Goal: Task Accomplishment & Management: Manage account settings

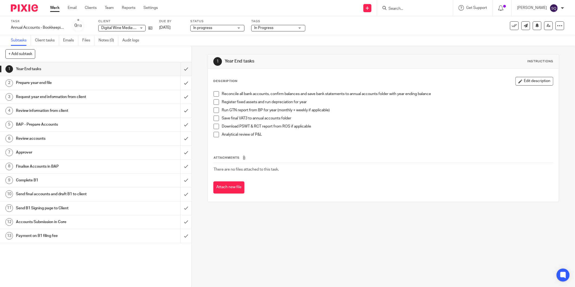
click at [56, 8] on link "Work" at bounding box center [54, 7] width 9 height 5
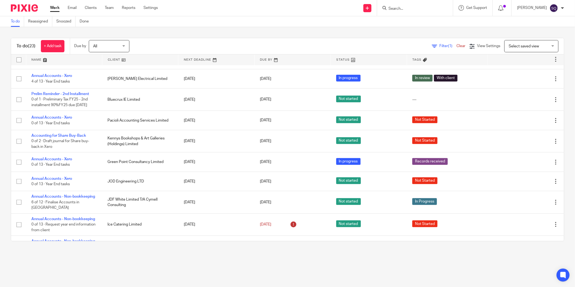
scroll to position [122, 0]
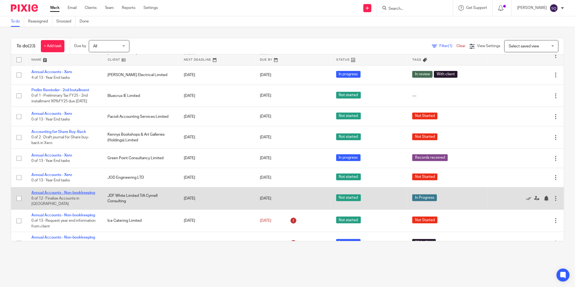
click at [31, 195] on link "Annual Accounts - Non-bookkeeping" at bounding box center [63, 193] width 64 height 4
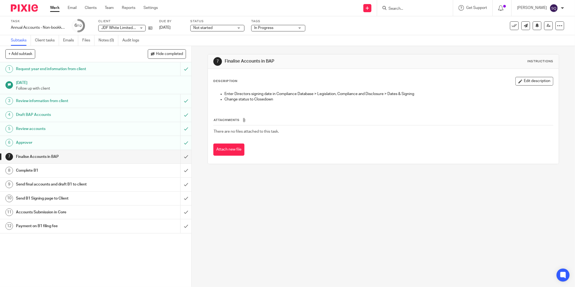
click at [238, 26] on div "Not started Not started" at bounding box center [217, 28] width 54 height 7
click at [228, 46] on li "In progress" at bounding box center [218, 47] width 54 height 11
click at [283, 27] on span "In Progress" at bounding box center [274, 28] width 41 height 6
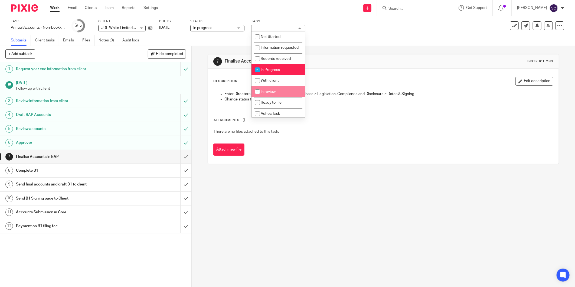
click at [258, 97] on input "checkbox" at bounding box center [258, 92] width 10 height 10
checkbox input "true"
click at [257, 75] on input "checkbox" at bounding box center [258, 70] width 10 height 10
checkbox input "false"
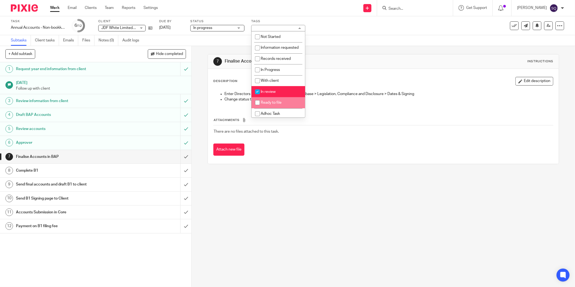
click at [275, 155] on div "Attach new file" at bounding box center [383, 150] width 340 height 12
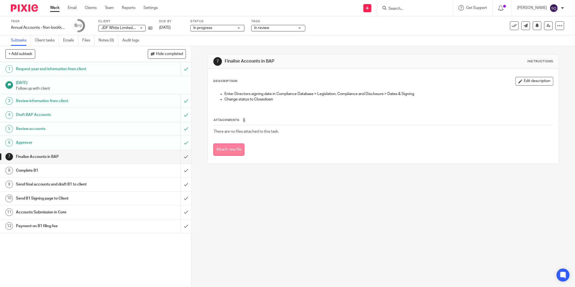
click at [232, 150] on button "Attach new file" at bounding box center [228, 150] width 31 height 12
click at [222, 147] on button "Attach new file" at bounding box center [228, 150] width 31 height 12
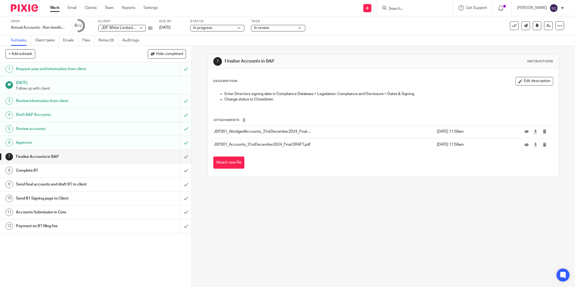
click at [163, 143] on div "Approver" at bounding box center [95, 143] width 159 height 8
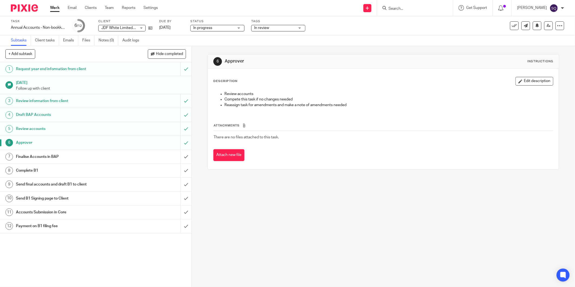
click at [142, 153] on div "Finalise Accounts in BAP" at bounding box center [95, 157] width 159 height 8
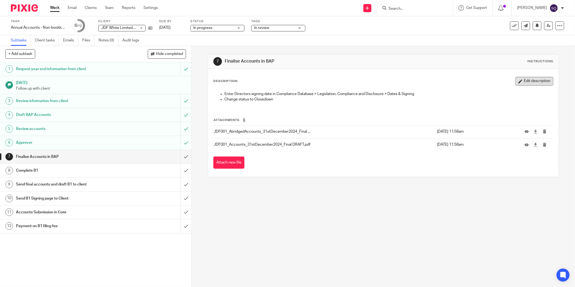
click at [522, 83] on button "Edit description" at bounding box center [535, 81] width 38 height 9
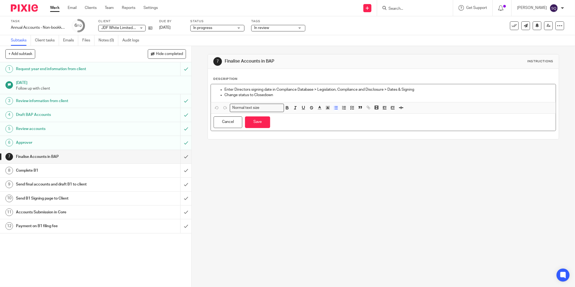
click at [379, 95] on p "Change status to Closedown" at bounding box center [389, 94] width 329 height 5
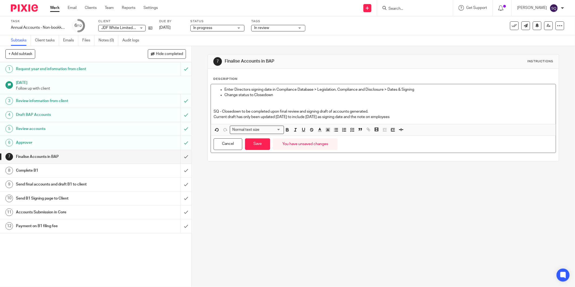
click at [385, 117] on p "Current draft has only been updated [DATE] to include [DATE] as signing date an…" at bounding box center [384, 116] width 340 height 5
click at [438, 118] on p "Current draft has only been updated since Friday to include 14 August as signin…" at bounding box center [384, 116] width 340 height 5
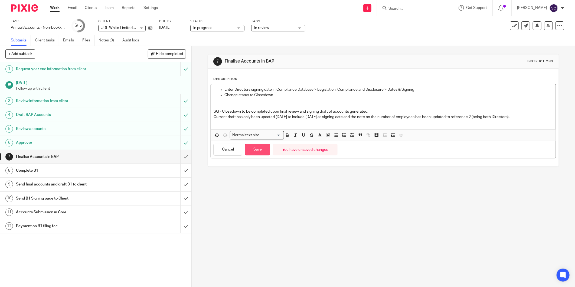
click at [261, 150] on button "Save" at bounding box center [257, 150] width 25 height 12
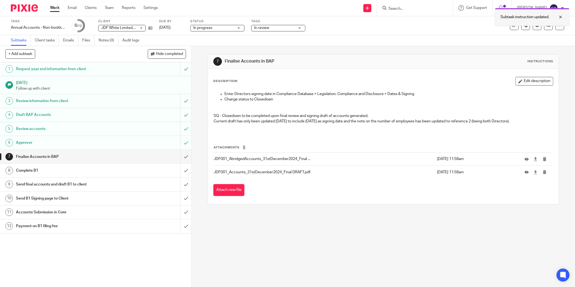
click at [556, 17] on div at bounding box center [557, 17] width 15 height 7
click at [547, 27] on icon at bounding box center [549, 26] width 4 height 4
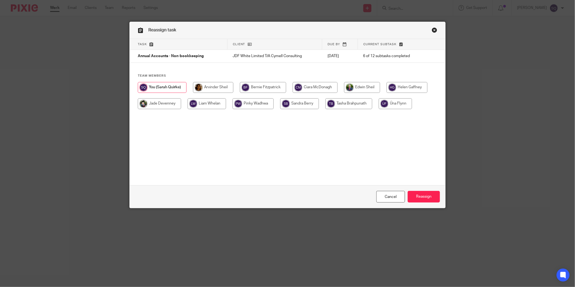
click at [205, 87] on input "radio" at bounding box center [213, 87] width 40 height 11
radio input "true"
click at [418, 198] on input "Reassign" at bounding box center [424, 197] width 32 height 12
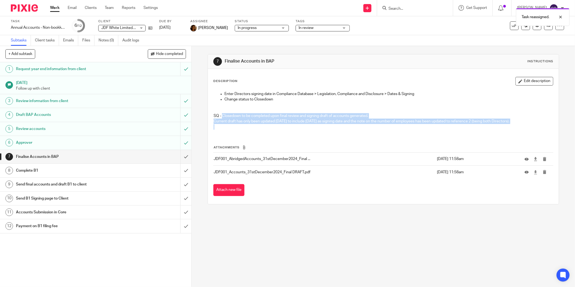
drag, startPoint x: 220, startPoint y: 114, endPoint x: 516, endPoint y: 125, distance: 295.8
click at [516, 125] on div "Enter Directors signing date in Compliance Database > Legislation, Compliance a…" at bounding box center [383, 111] width 345 height 45
click at [320, 127] on p at bounding box center [384, 126] width 340 height 5
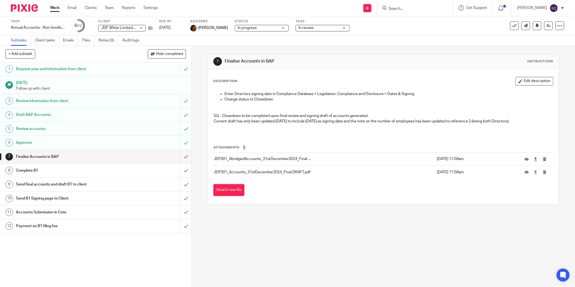
drag, startPoint x: 212, startPoint y: 121, endPoint x: 533, endPoint y: 123, distance: 321.3
click at [533, 123] on p "Current draft has only been updated [DATE] to include [DATE] as signing date an…" at bounding box center [384, 121] width 340 height 5
copy p "Current draft has only been updated [DATE] to include [DATE] as signing date an…"
